Goal: Task Accomplishment & Management: Complete application form

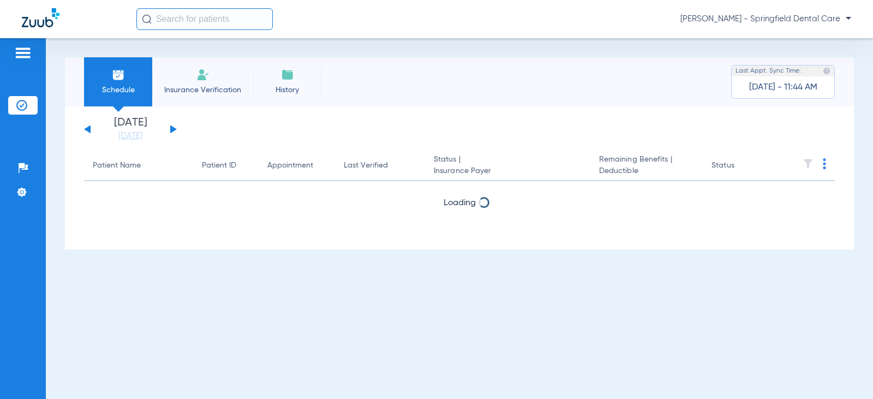
click at [214, 70] on li "Insurance Verification" at bounding box center [202, 81] width 101 height 49
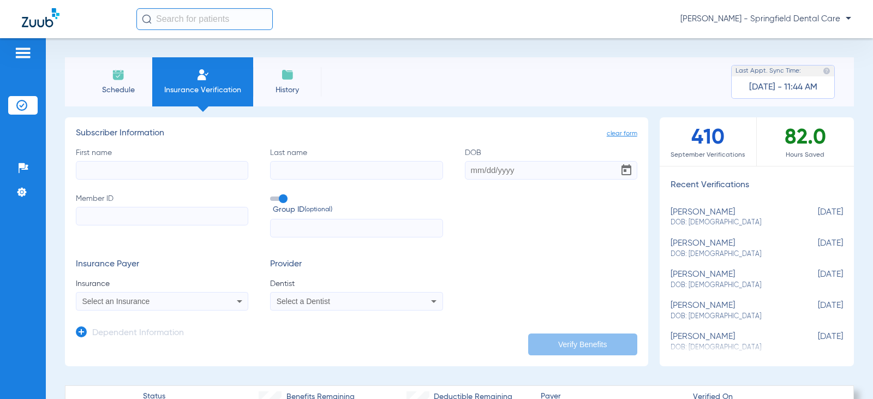
click at [135, 174] on input "First name" at bounding box center [162, 170] width 172 height 19
type input "a"
type input "joshua"
type input "ellis"
type input "[DATE]"
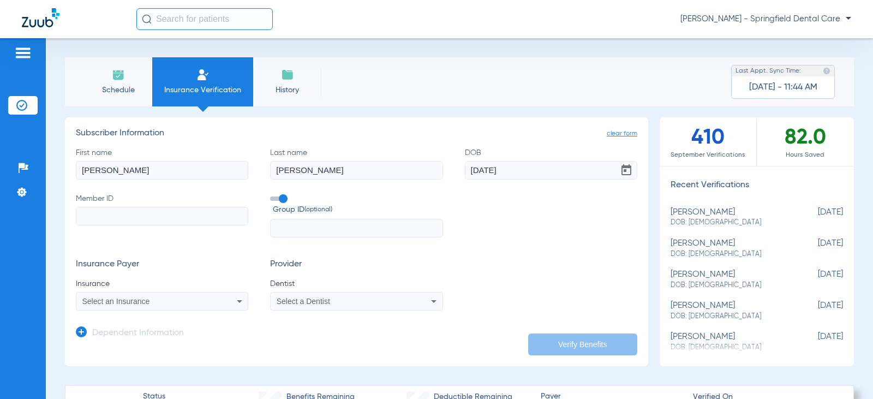
click at [103, 219] on input "Member ID" at bounding box center [162, 216] width 172 height 19
paste input "F78609097"
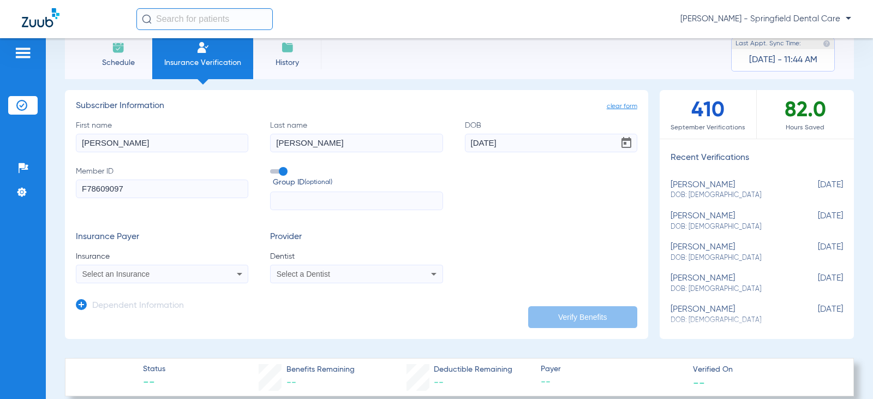
scroll to position [55, 0]
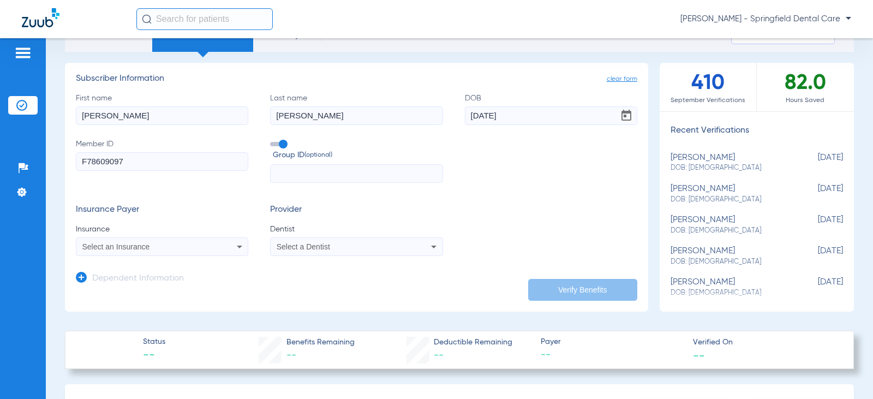
type input "F78609097"
click at [158, 252] on div "Select an Insurance" at bounding box center [161, 246] width 171 height 13
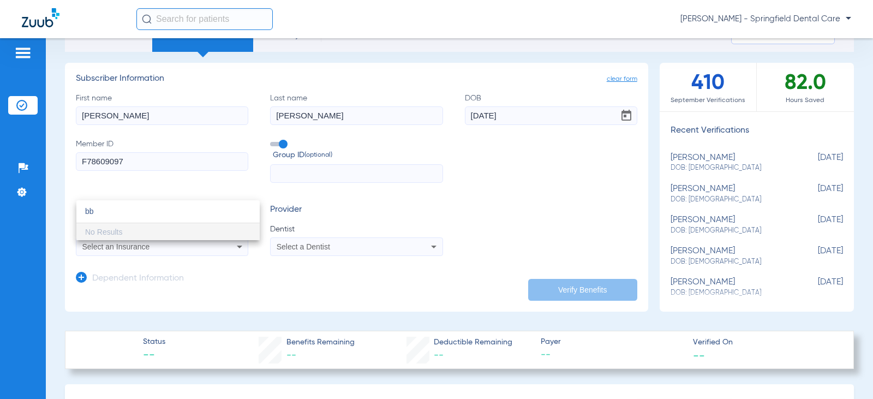
scroll to position [0, 0]
type input "b"
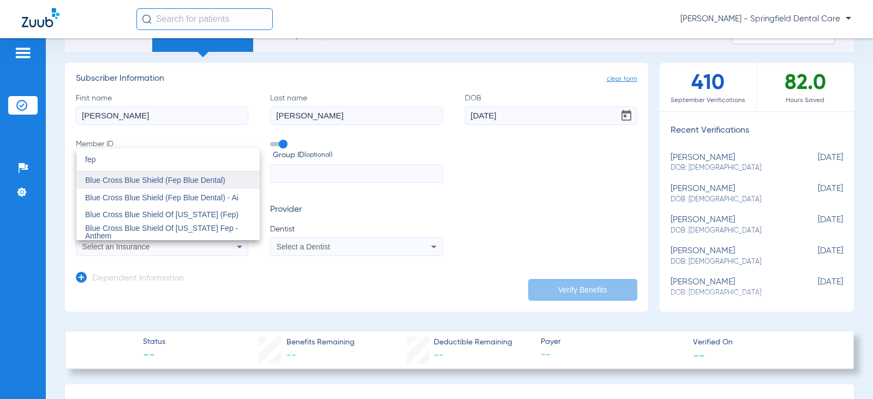
type input "fep"
click at [216, 181] on span "Blue Cross Blue Shield (Fep Blue Dental)" at bounding box center [155, 180] width 140 height 9
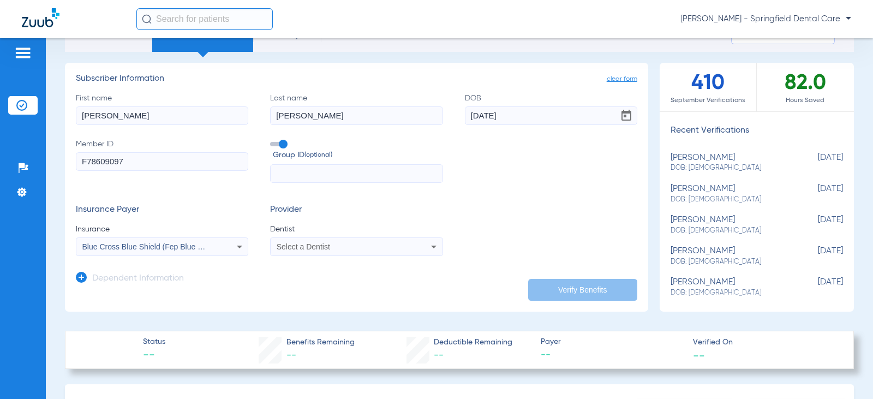
click at [331, 248] on div "Select a Dentist" at bounding box center [340, 247] width 128 height 8
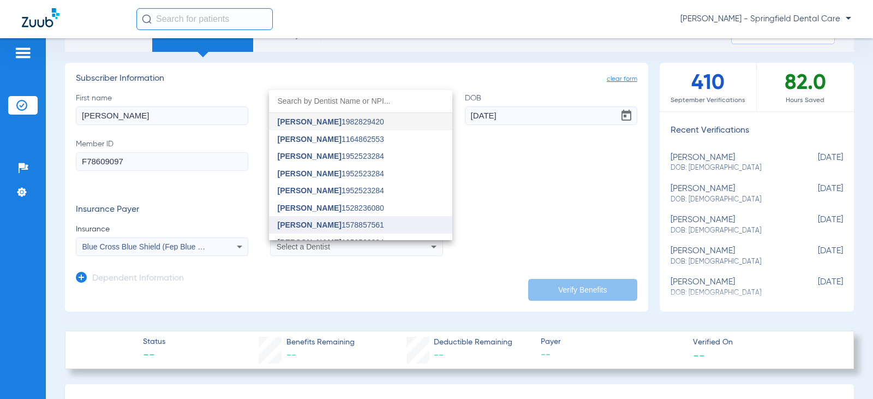
click at [333, 227] on span "[PERSON_NAME] 1578857561" at bounding box center [331, 225] width 106 height 8
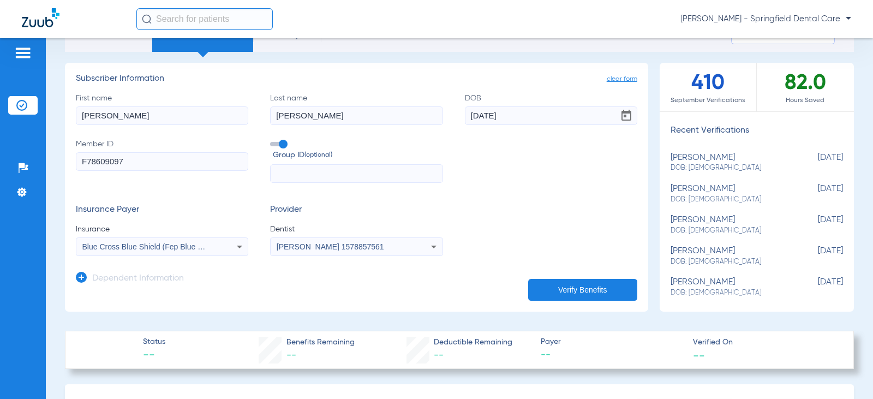
click at [308, 172] on input "text" at bounding box center [356, 173] width 172 height 19
click at [277, 140] on label "Group ID (optional)" at bounding box center [356, 150] width 172 height 23
click at [272, 140] on input "Group ID (optional)" at bounding box center [272, 140] width 0 height 0
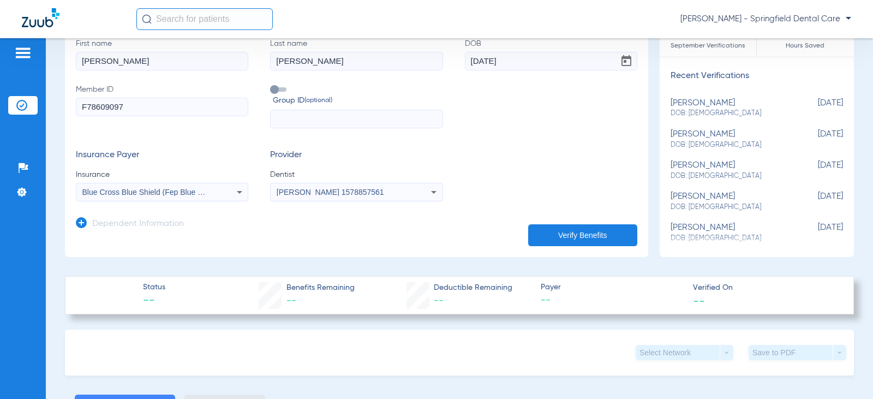
click at [139, 221] on h3 "Dependent Information" at bounding box center [138, 224] width 92 height 11
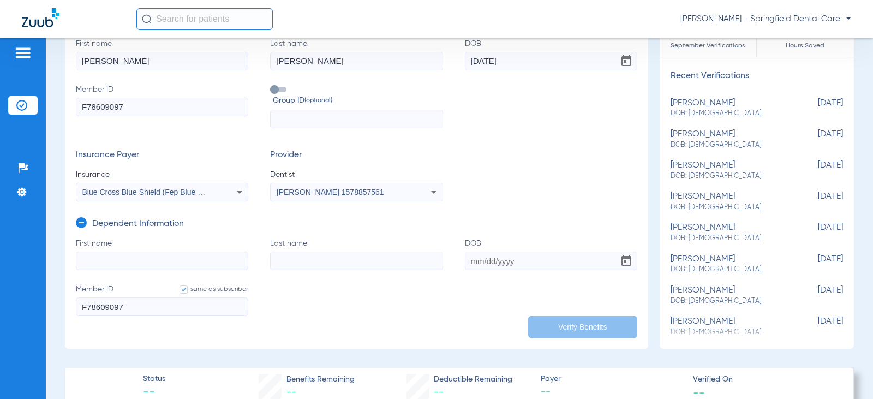
click at [121, 261] on input "First name" at bounding box center [162, 260] width 172 height 19
type input "[PERSON_NAME]"
type input "ellis"
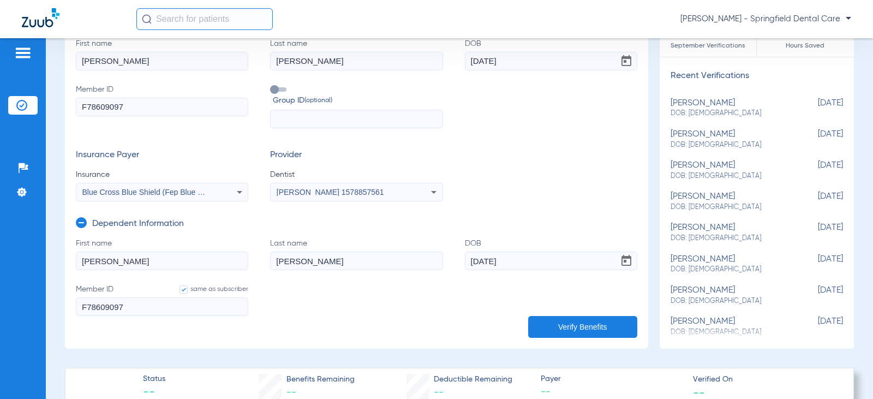
type input "[DATE]"
click at [542, 321] on button "Verify Benefits" at bounding box center [582, 327] width 109 height 22
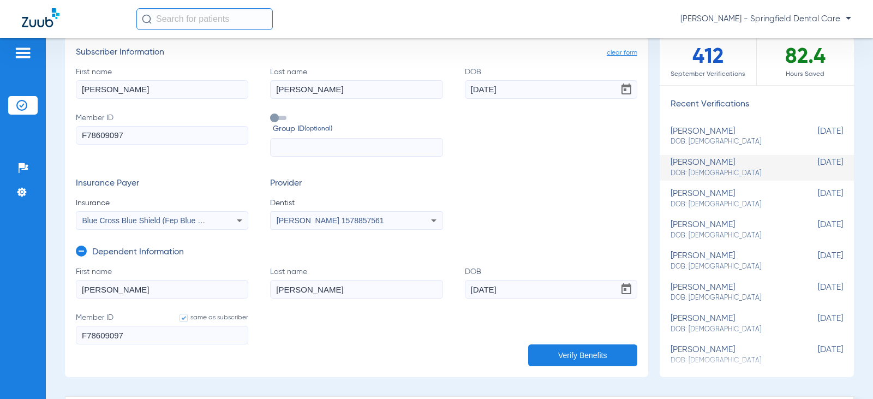
scroll to position [0, 0]
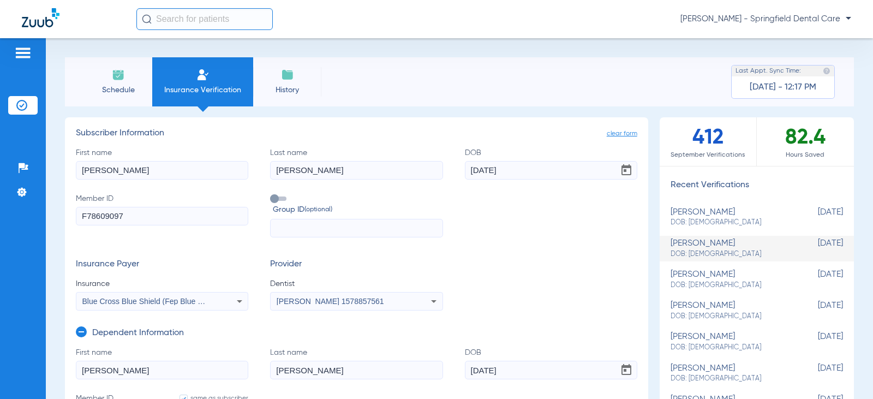
click at [252, 149] on div "First name joshua Last name ellis DOB 12/28/1983 Member ID F78609097 Group ID (…" at bounding box center [356, 192] width 561 height 91
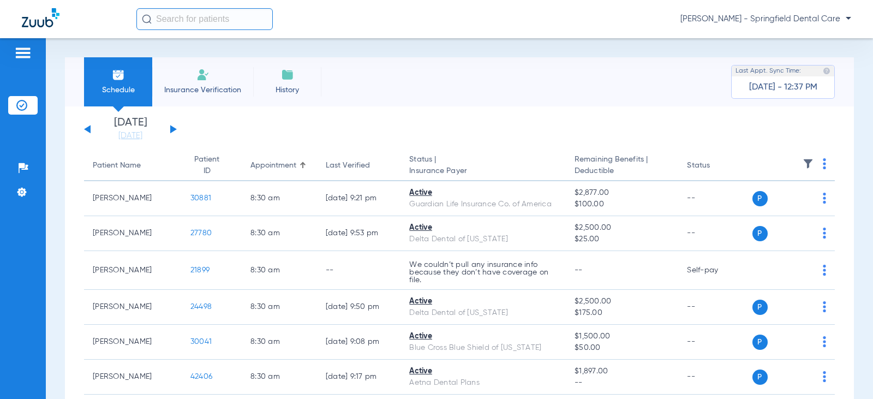
click at [210, 85] on span "Insurance Verification" at bounding box center [202, 90] width 85 height 11
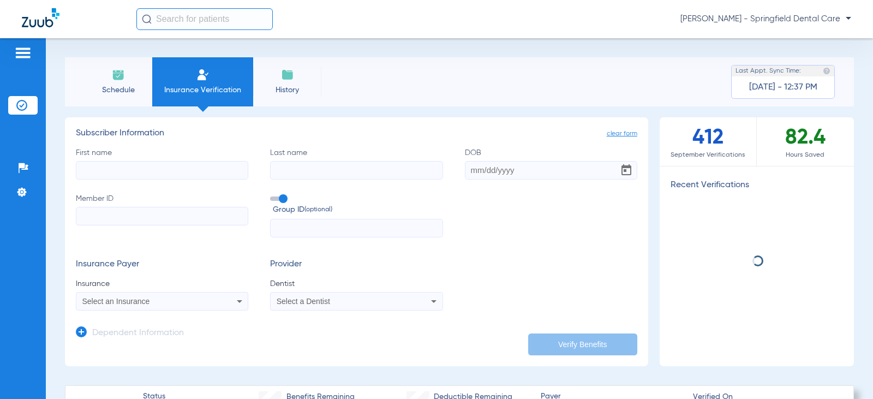
click at [291, 82] on li "History" at bounding box center [287, 81] width 68 height 49
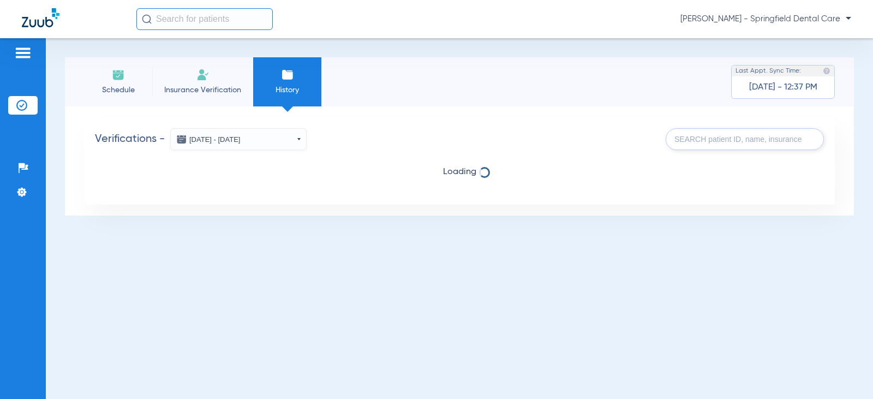
click at [702, 137] on input "text" at bounding box center [744, 139] width 158 height 22
type input "[PERSON_NAME]"
click at [118, 79] on img at bounding box center [118, 74] width 13 height 13
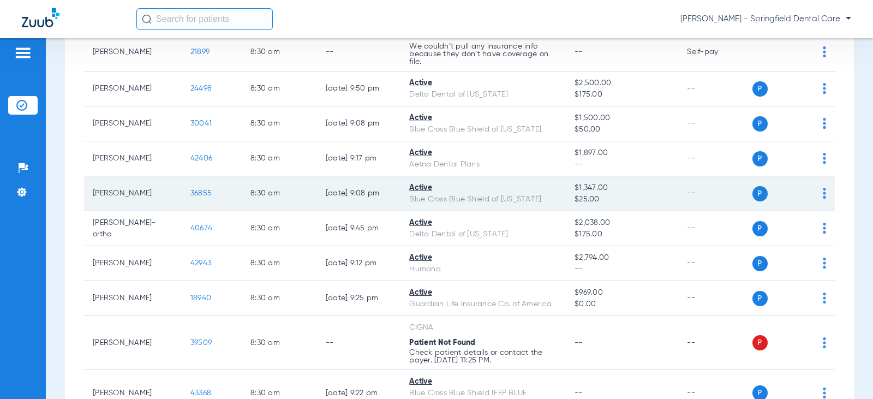
scroll to position [55, 0]
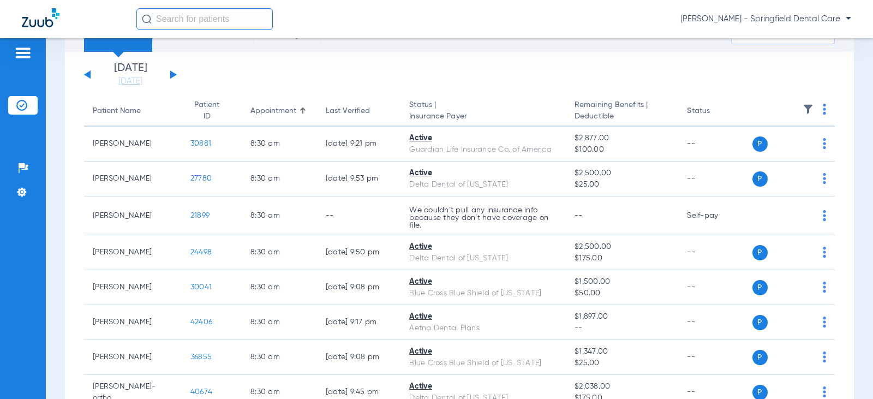
click at [173, 75] on button at bounding box center [173, 74] width 7 height 8
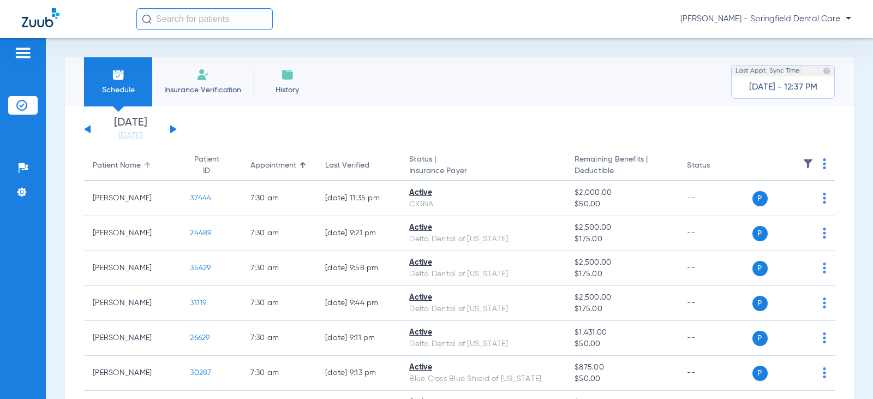
click at [108, 165] on div "Patient Name" at bounding box center [117, 165] width 48 height 11
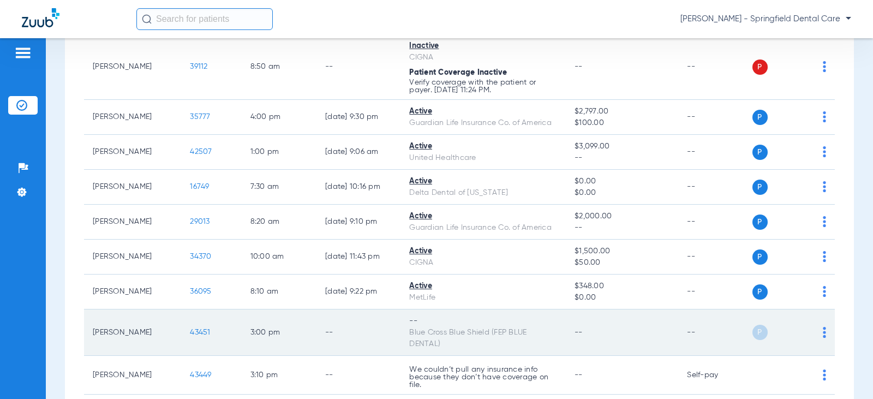
scroll to position [382, 0]
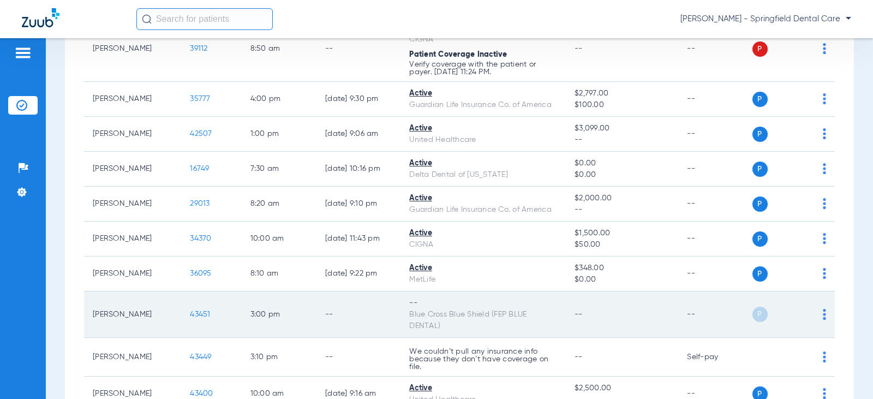
click at [191, 315] on span "43451" at bounding box center [200, 314] width 20 height 8
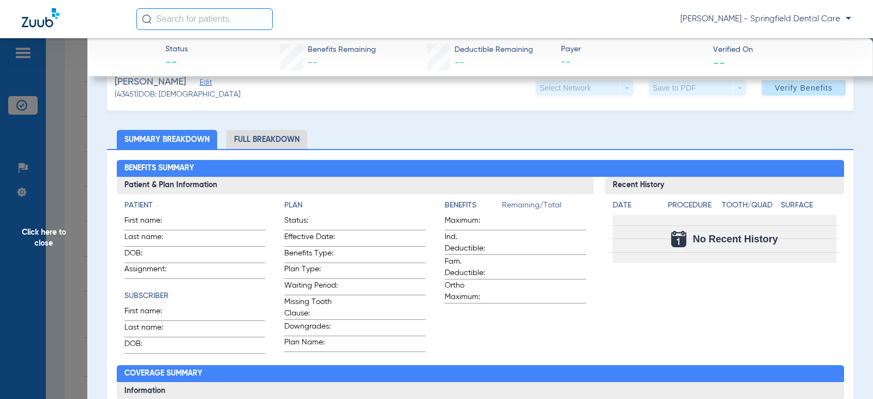
scroll to position [0, 0]
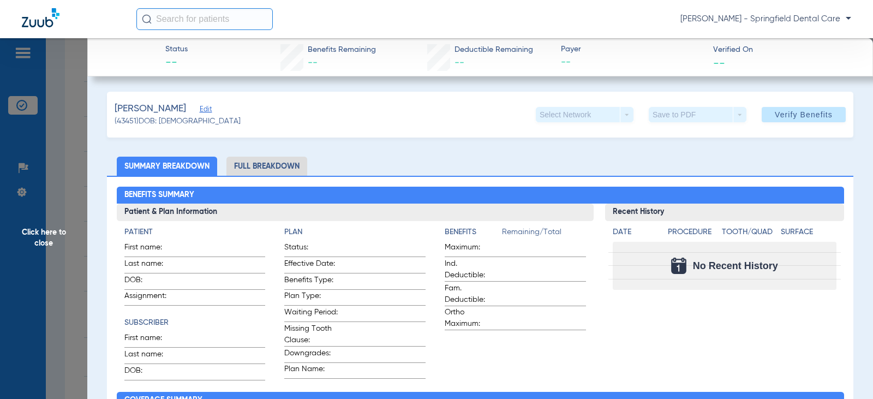
click at [245, 160] on li "Full Breakdown" at bounding box center [266, 166] width 81 height 19
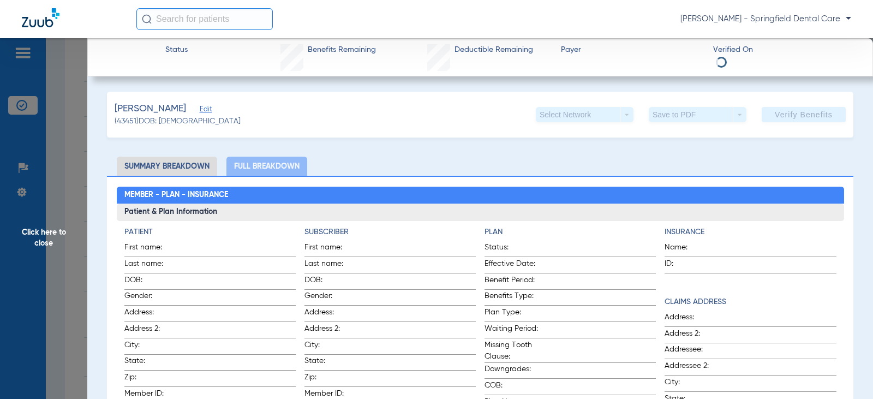
click at [180, 165] on li "Summary Breakdown" at bounding box center [167, 166] width 100 height 19
click at [190, 164] on li "Summary Breakdown" at bounding box center [167, 166] width 100 height 19
click at [39, 234] on span "Click here to close" at bounding box center [43, 237] width 87 height 399
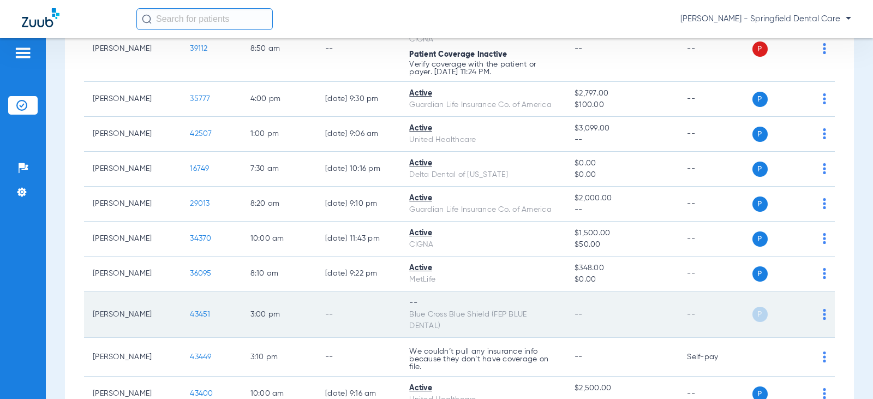
click at [413, 324] on div "Blue Cross Blue Shield (FEP BLUE DENTAL)" at bounding box center [483, 320] width 148 height 23
click at [464, 322] on div "Blue Cross Blue Shield (FEP BLUE DENTAL)" at bounding box center [483, 320] width 148 height 23
click at [246, 314] on td "3:00 PM" at bounding box center [279, 314] width 75 height 46
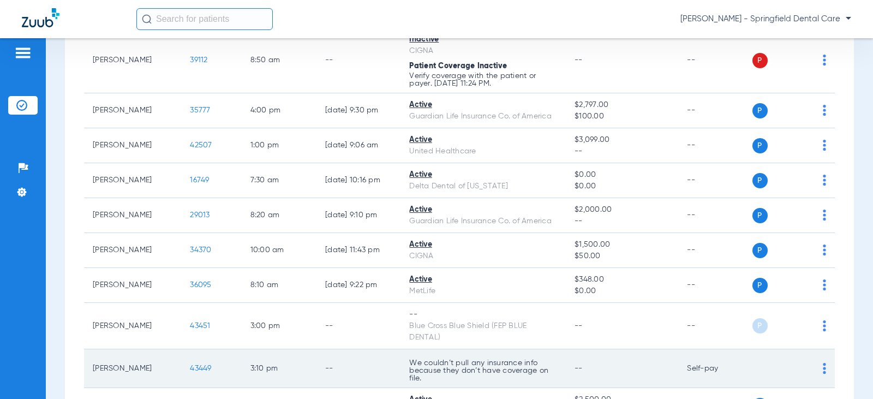
scroll to position [436, 0]
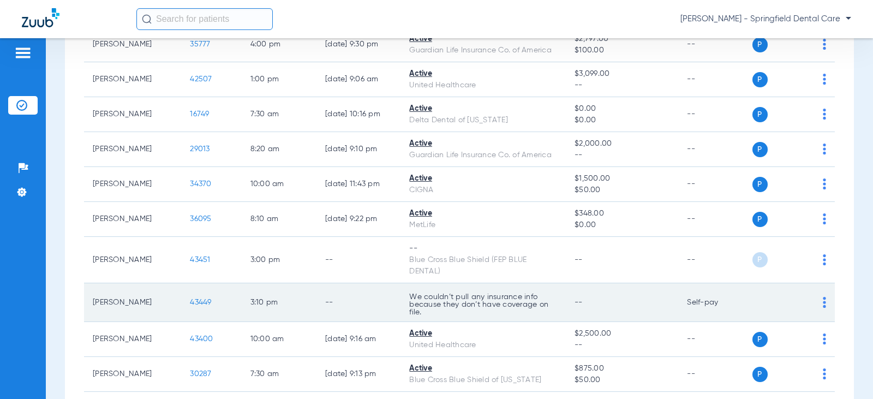
click at [501, 308] on p "We couldn’t pull any insurance info because they don’t have coverage on file." at bounding box center [483, 304] width 148 height 23
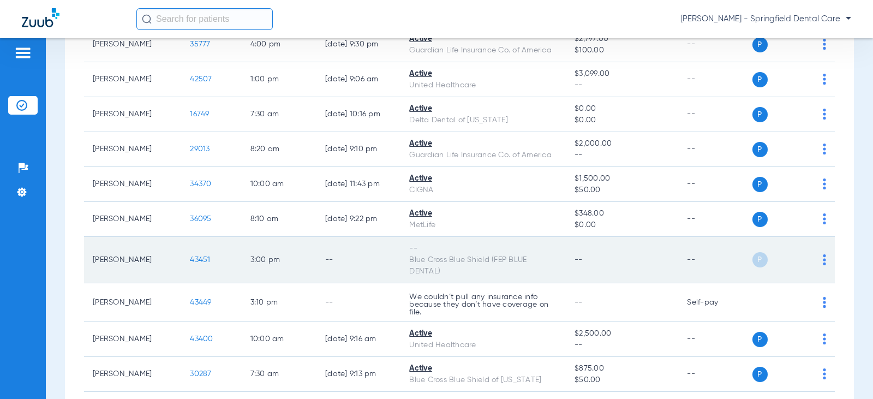
click at [812, 261] on div "P S" at bounding box center [789, 259] width 74 height 15
click at [822, 261] on img at bounding box center [823, 259] width 3 height 11
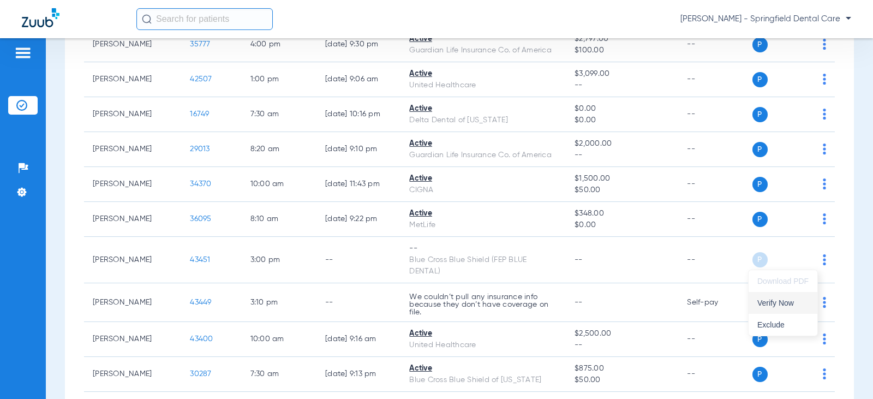
click at [801, 305] on span "Verify Now" at bounding box center [782, 303] width 51 height 8
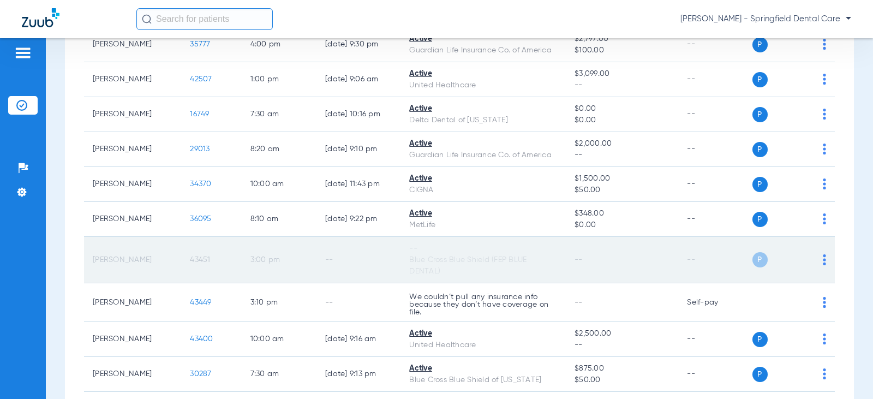
click at [190, 260] on span "43451" at bounding box center [200, 260] width 20 height 8
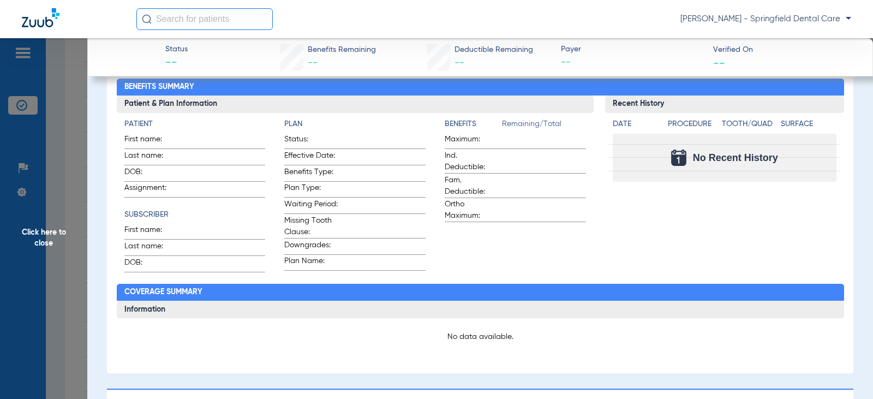
scroll to position [0, 0]
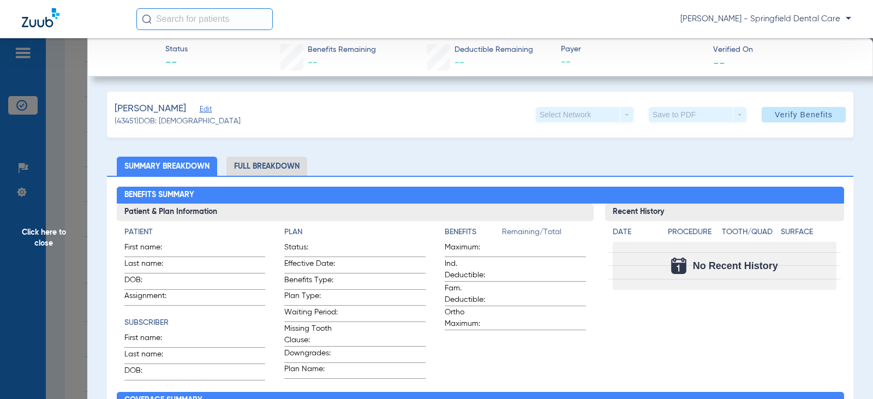
click at [176, 75] on div "Status -- Benefits Remaining -- Deductible Remaining -- Payer -- Verified On --" at bounding box center [479, 57] width 785 height 38
click at [200, 109] on span "Edit" at bounding box center [205, 110] width 10 height 10
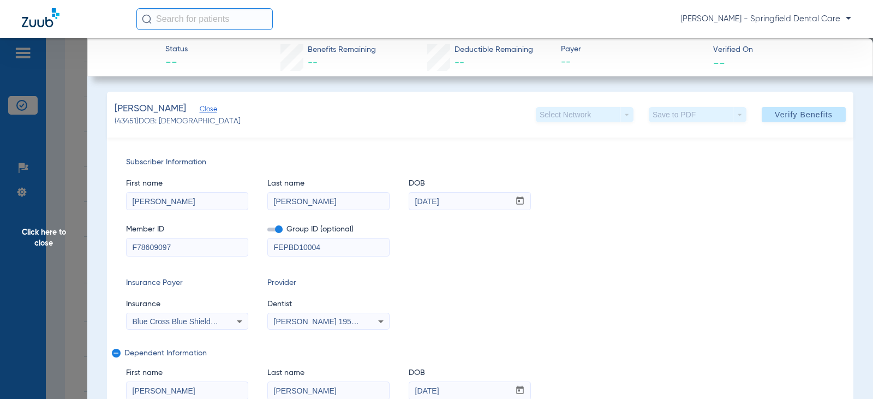
click at [776, 116] on span "Verify Benefits" at bounding box center [803, 114] width 58 height 9
click at [263, 325] on div "Insurance Payer Insurance Blue Cross Blue Shield (Fep Blue Dental) Provider Den…" at bounding box center [480, 303] width 708 height 52
click at [284, 321] on span "[PERSON_NAME] 1952523284" at bounding box center [327, 321] width 107 height 9
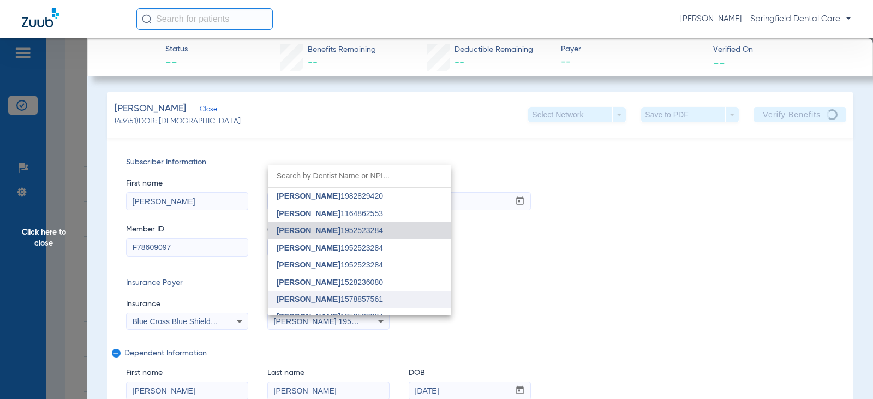
click at [324, 293] on mat-option "[PERSON_NAME] 1578857561" at bounding box center [359, 299] width 183 height 17
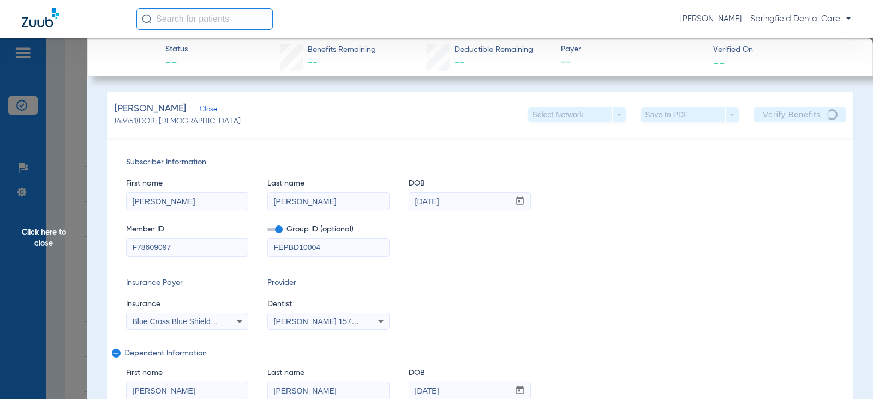
click at [560, 282] on div "Insurance Payer Insurance Blue Cross Blue Shield (Fep Blue Dental) Provider Den…" at bounding box center [480, 303] width 708 height 52
click at [796, 115] on app-verify-button "Verify Benefits" at bounding box center [800, 114] width 92 height 15
click at [829, 116] on app-verify-button "Verify Benefits" at bounding box center [800, 114] width 92 height 15
click at [582, 111] on div "Select Network arrow_drop_down" at bounding box center [577, 114] width 98 height 15
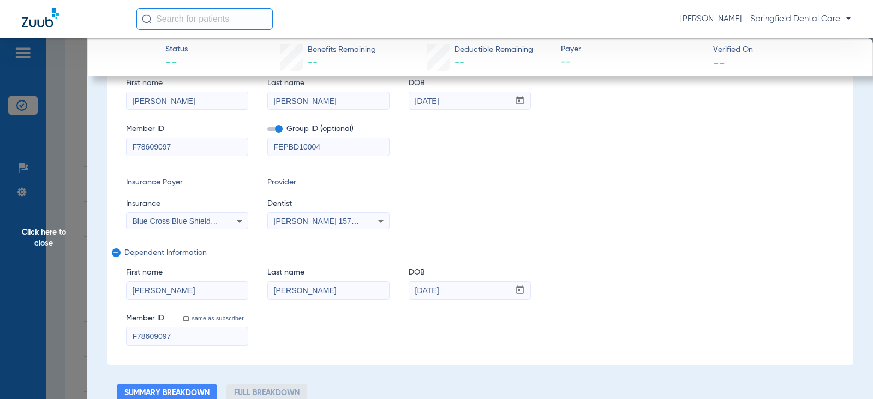
scroll to position [109, 0]
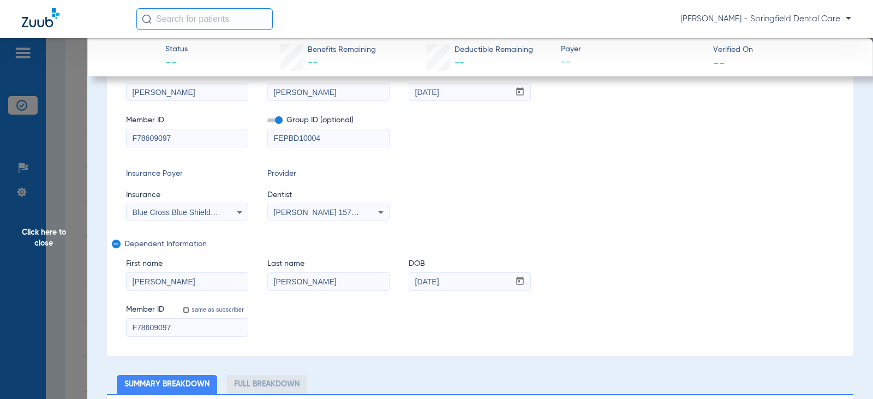
click at [213, 283] on input "[PERSON_NAME]" at bounding box center [187, 281] width 121 height 17
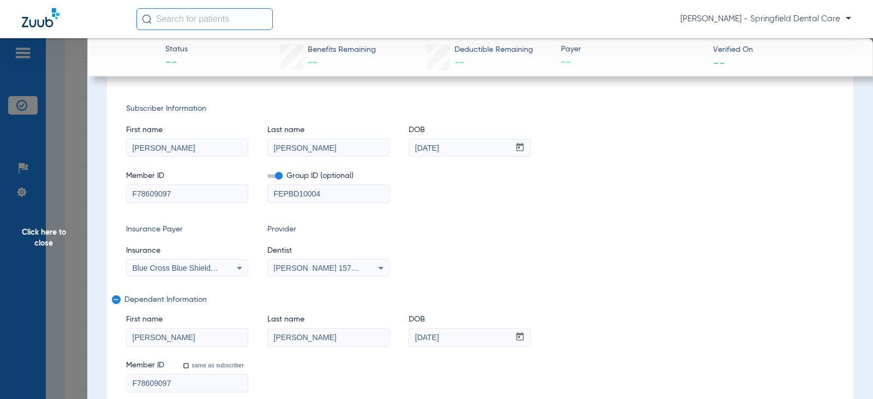
scroll to position [0, 0]
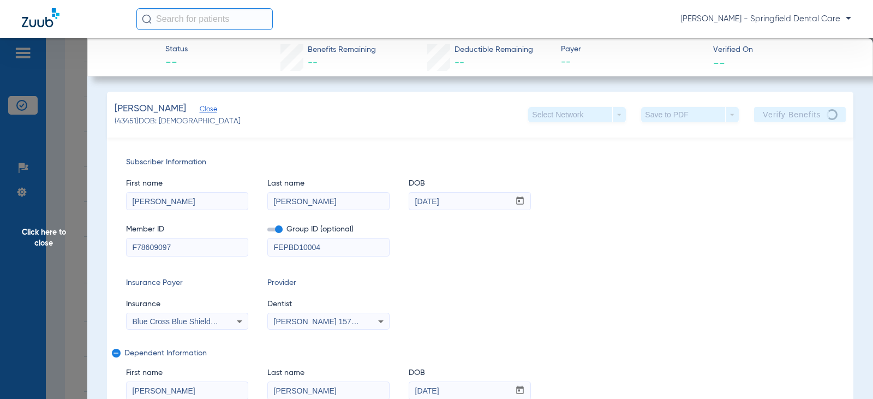
click at [756, 55] on span "Verified On" at bounding box center [784, 49] width 142 height 11
click at [739, 58] on app-verified-on-section "Verified On --" at bounding box center [784, 57] width 142 height 26
click at [809, 116] on app-verify-button "Verify Benefits" at bounding box center [800, 114] width 92 height 15
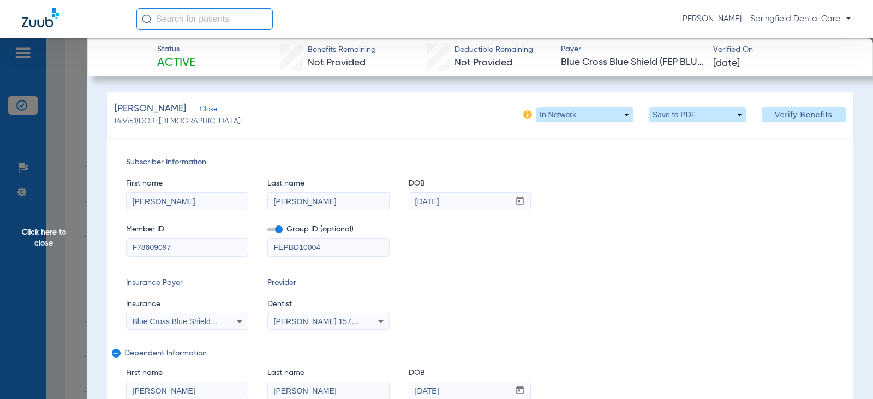
click at [562, 239] on div "Member ID F78609097 Group ID (optional) FEPBD10004" at bounding box center [480, 235] width 708 height 42
click at [672, 116] on span at bounding box center [697, 114] width 98 height 15
click at [683, 142] on button "insert_drive_file Save to PDF" at bounding box center [682, 136] width 82 height 22
